Goal: Find contact information: Find contact information

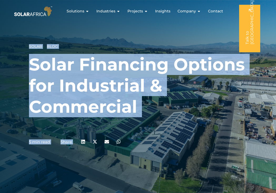
drag, startPoint x: 183, startPoint y: 148, endPoint x: 23, endPoint y: 62, distance: 182.6
copy div "Solar Blog Solar Financing Options for Industrial & Commercial 5 min read Share…"
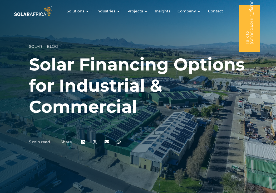
click at [212, 28] on div "Solar Blog Solar Financing Options for Industrial & Commercial 5 min read Share" at bounding box center [138, 96] width 276 height 193
click at [199, 9] on button "Close Company Open Company" at bounding box center [199, 11] width 4 height 6
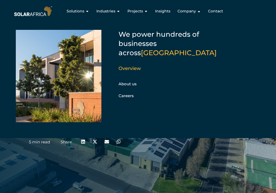
click at [228, 30] on div "We power hundreds of businesses across South Africa Overview About us Careers" at bounding box center [138, 83] width 245 height 109
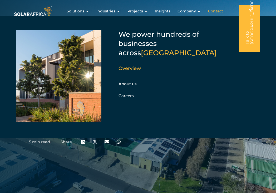
click at [216, 11] on span "Contact" at bounding box center [215, 11] width 15 height 6
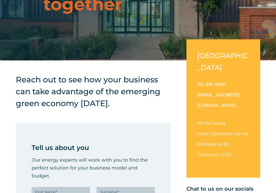
scroll to position [105, 0]
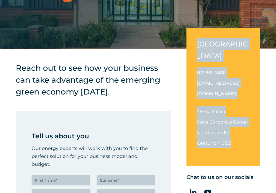
drag, startPoint x: 233, startPoint y: 121, endPoint x: 198, endPoint y: 45, distance: 84.5
click at [198, 45] on div "[GEOGRAPHIC_DATA] 012 881 4800 [EMAIL_ADDRESS][DOMAIN_NAME] [STREET_ADDRESS][PE…" at bounding box center [224, 97] width 74 height 138
copy div "[GEOGRAPHIC_DATA] 012 881 4800 [EMAIL_ADDRESS][DOMAIN_NAME] [STREET_ADDRESS][PE…"
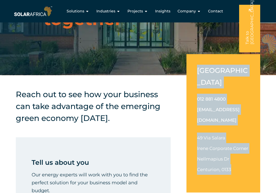
scroll to position [0, 0]
